Goal: Register for event/course

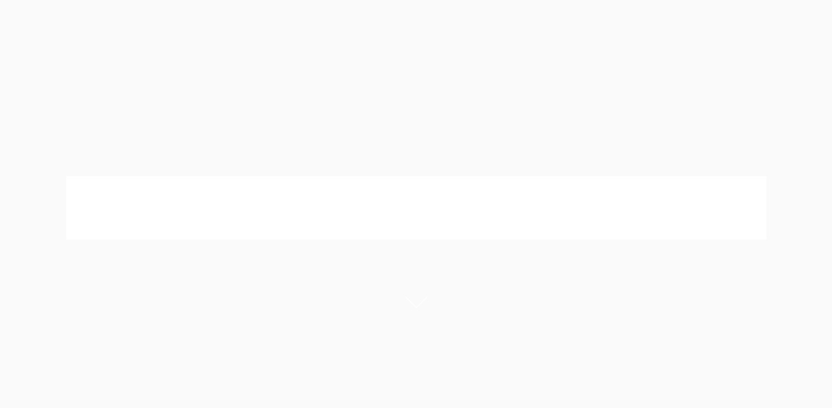
click at [453, 73] on button "Cancel" at bounding box center [454, 70] width 57 height 27
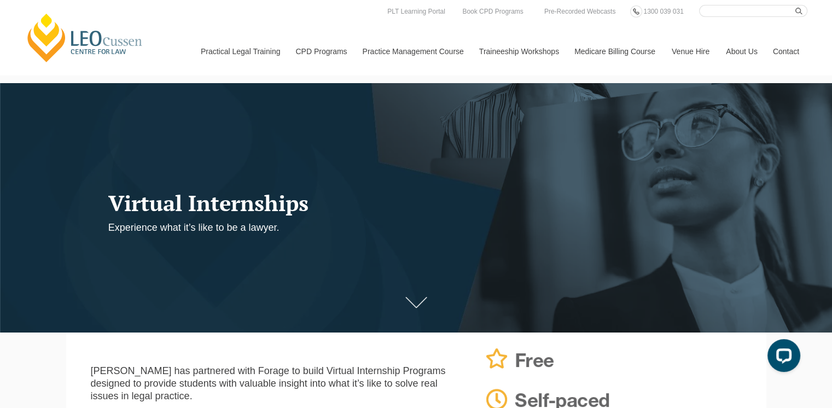
click at [271, 176] on div at bounding box center [416, 207] width 832 height 249
click at [265, 215] on h1 "Virtual Internships" at bounding box center [323, 203] width 431 height 24
click at [402, 305] on link at bounding box center [416, 305] width 44 height 33
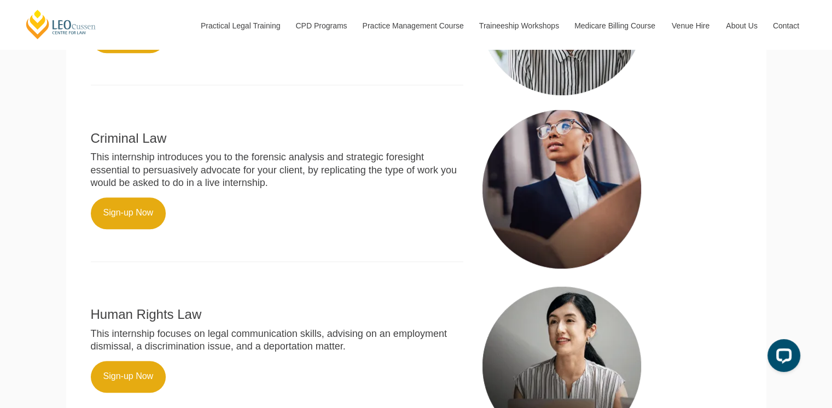
scroll to position [615, 0]
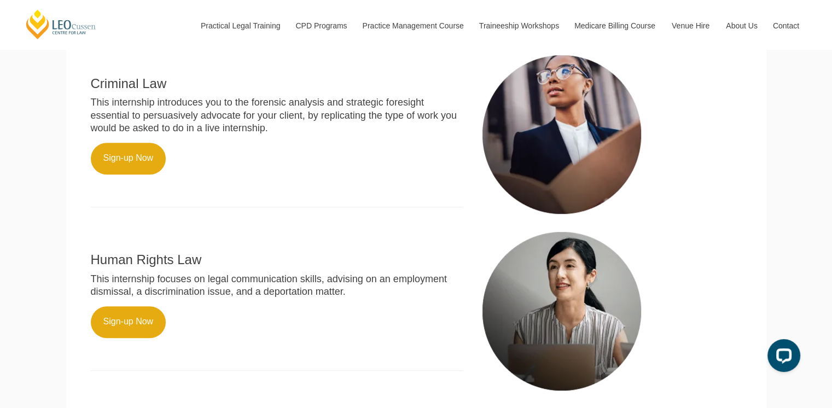
click at [101, 318] on div "Human Rights Law This internship focuses on legal communication skills, advisin…" at bounding box center [277, 305] width 389 height 153
click at [103, 327] on link "Sign-up Now" at bounding box center [128, 322] width 75 height 32
